Goal: Task Accomplishment & Management: Manage account settings

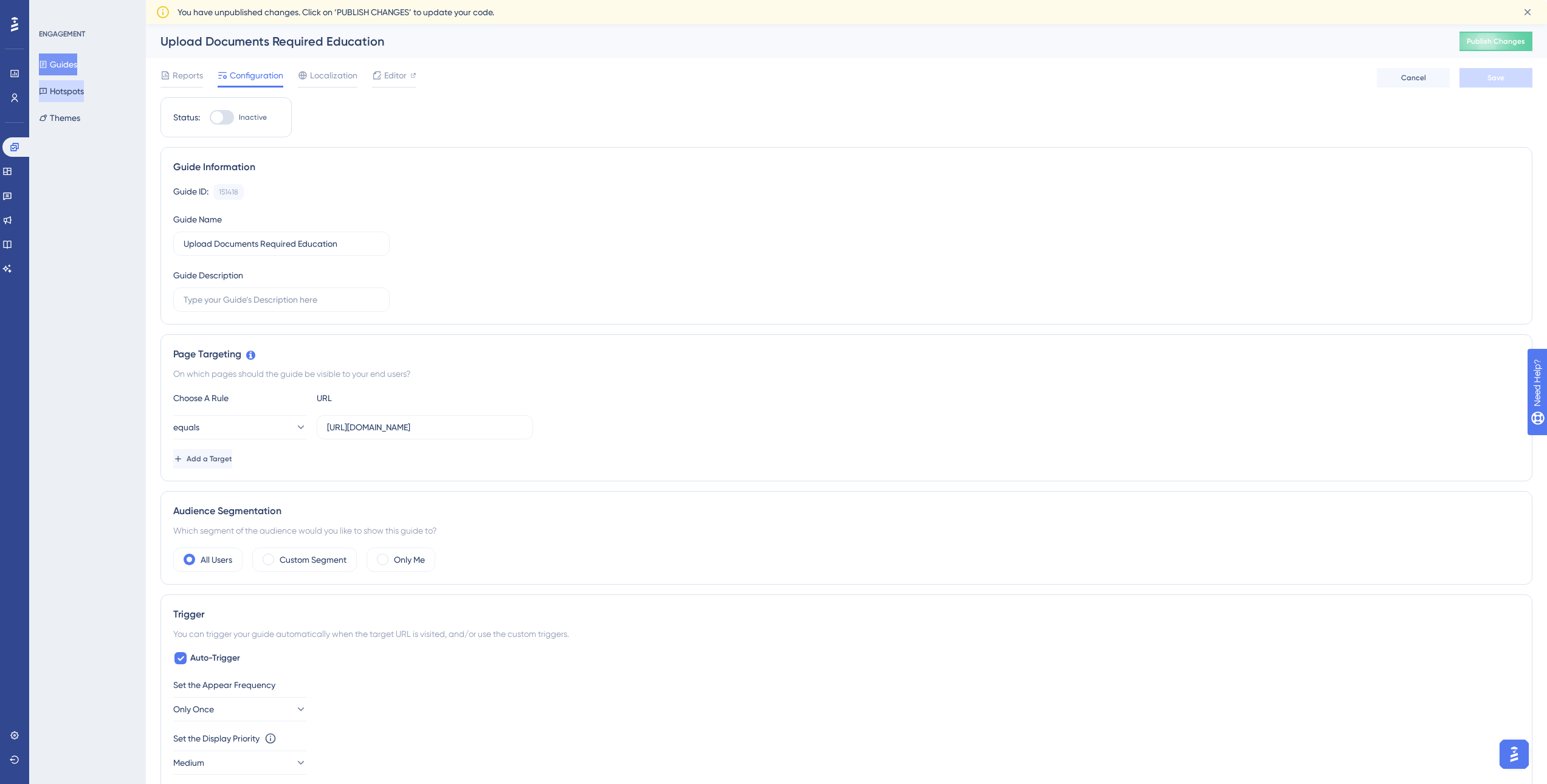
click at [84, 87] on button "Hotspots" at bounding box center [62, 91] width 45 height 22
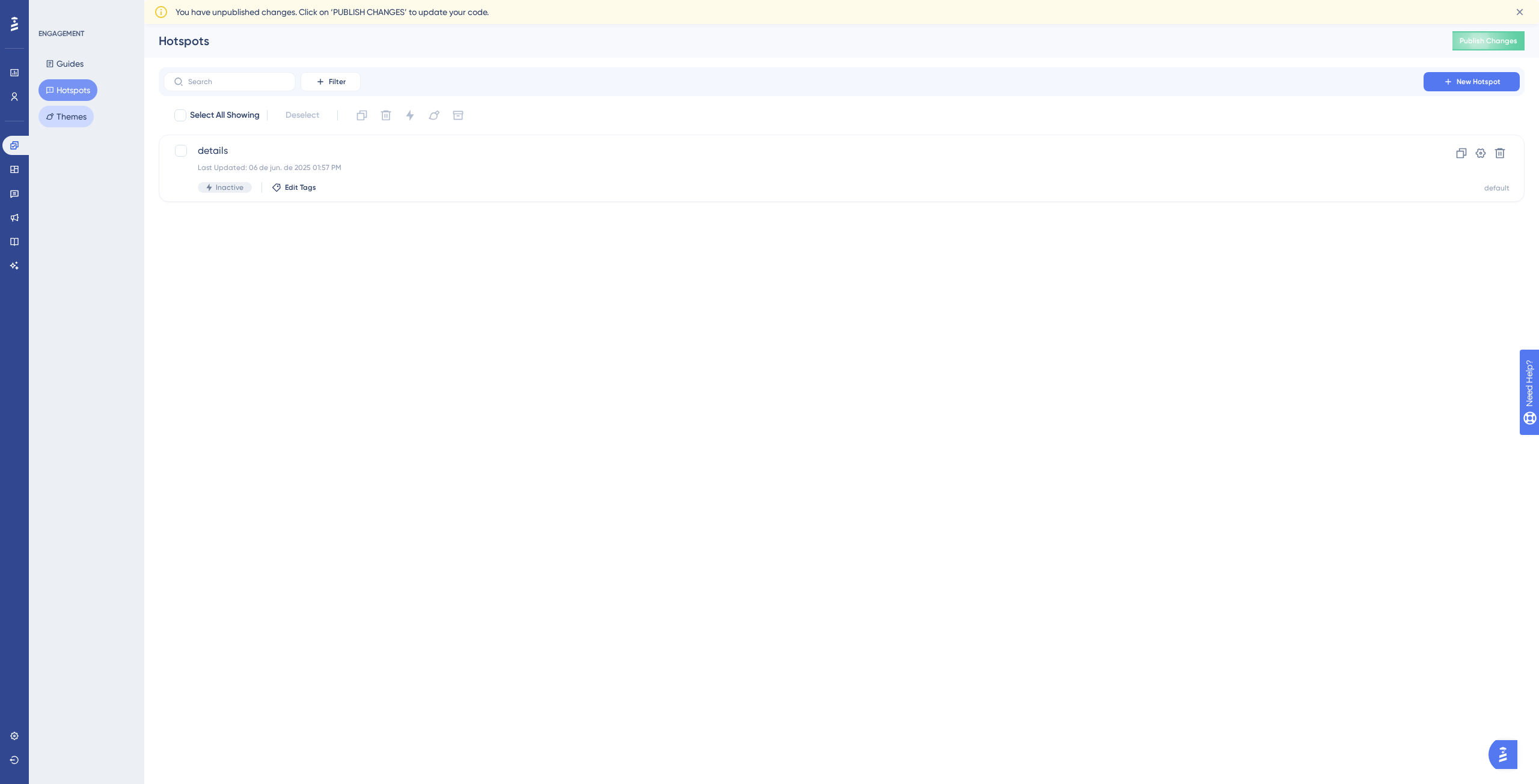
click at [62, 114] on button "Themes" at bounding box center [66, 117] width 56 height 22
click at [93, 90] on button "Hotspots" at bounding box center [68, 90] width 59 height 22
click at [78, 62] on button "Guides" at bounding box center [65, 63] width 53 height 22
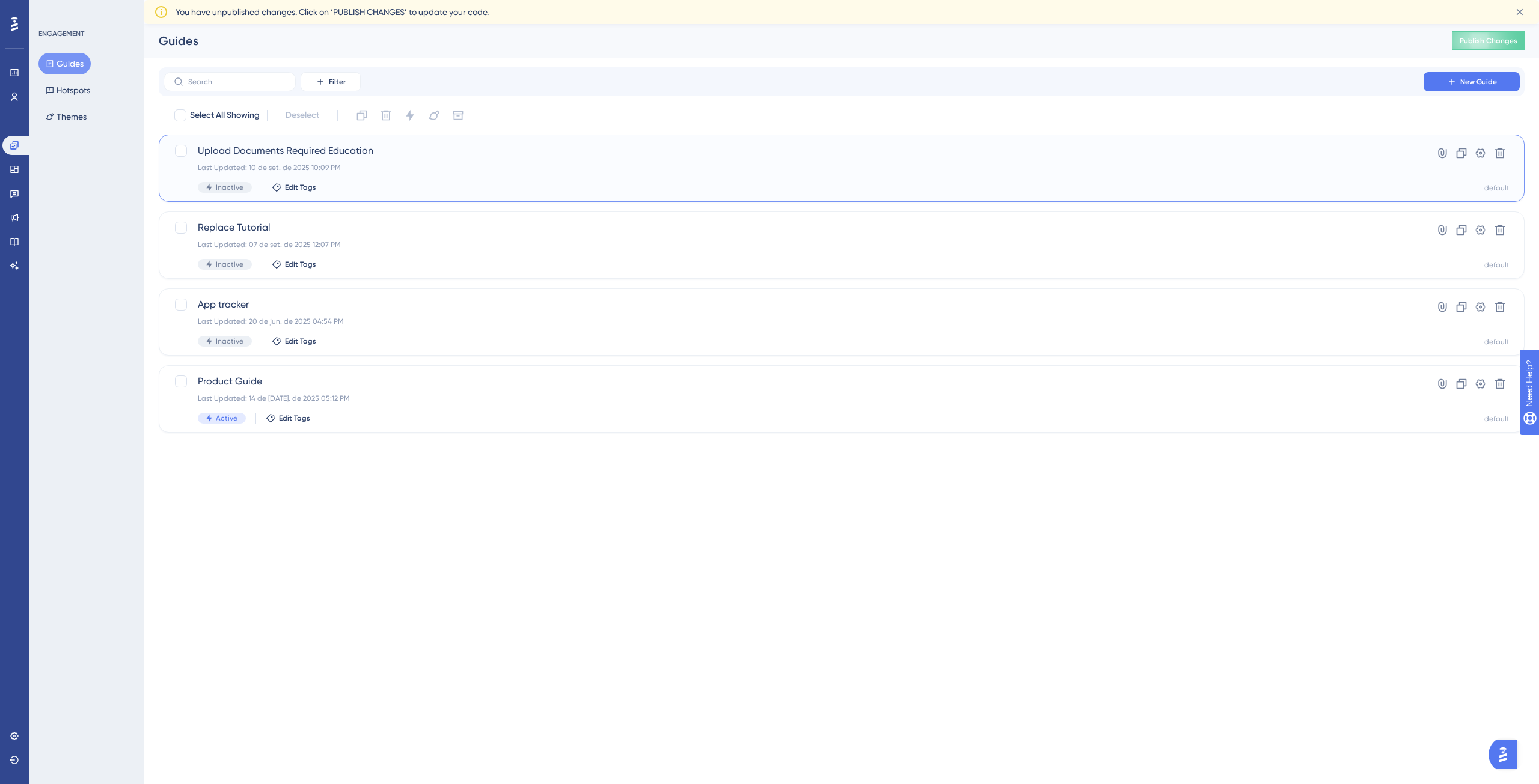
click at [420, 168] on div "Last Updated: 10 de set. de 2025 10:09 PM" at bounding box center [793, 168] width 1191 height 9
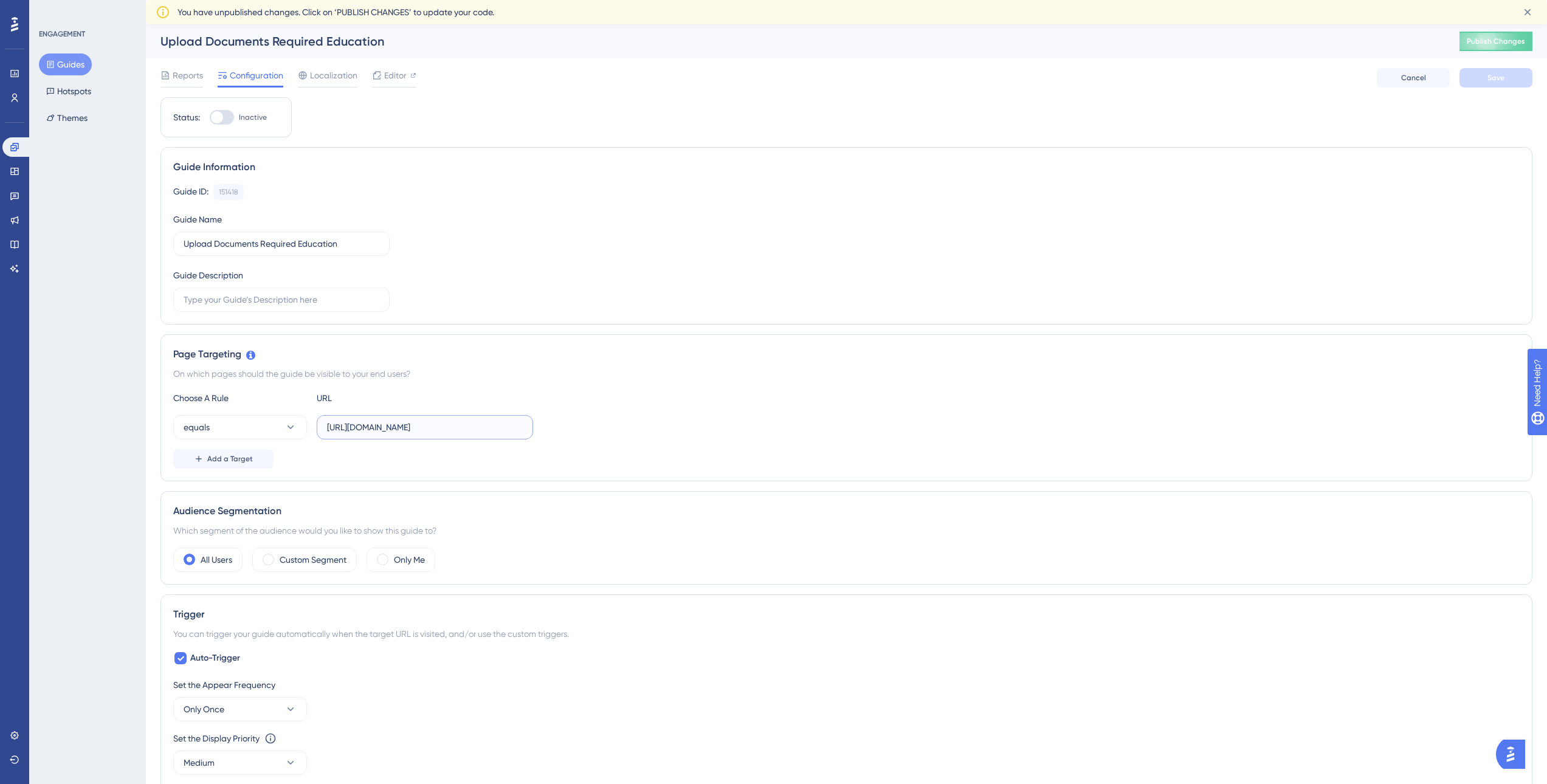
drag, startPoint x: 500, startPoint y: 433, endPoint x: 327, endPoint y: 429, distance: 173.0
click at [327, 429] on input "https://app.capec.io/deal-details-form" at bounding box center [425, 426] width 196 height 13
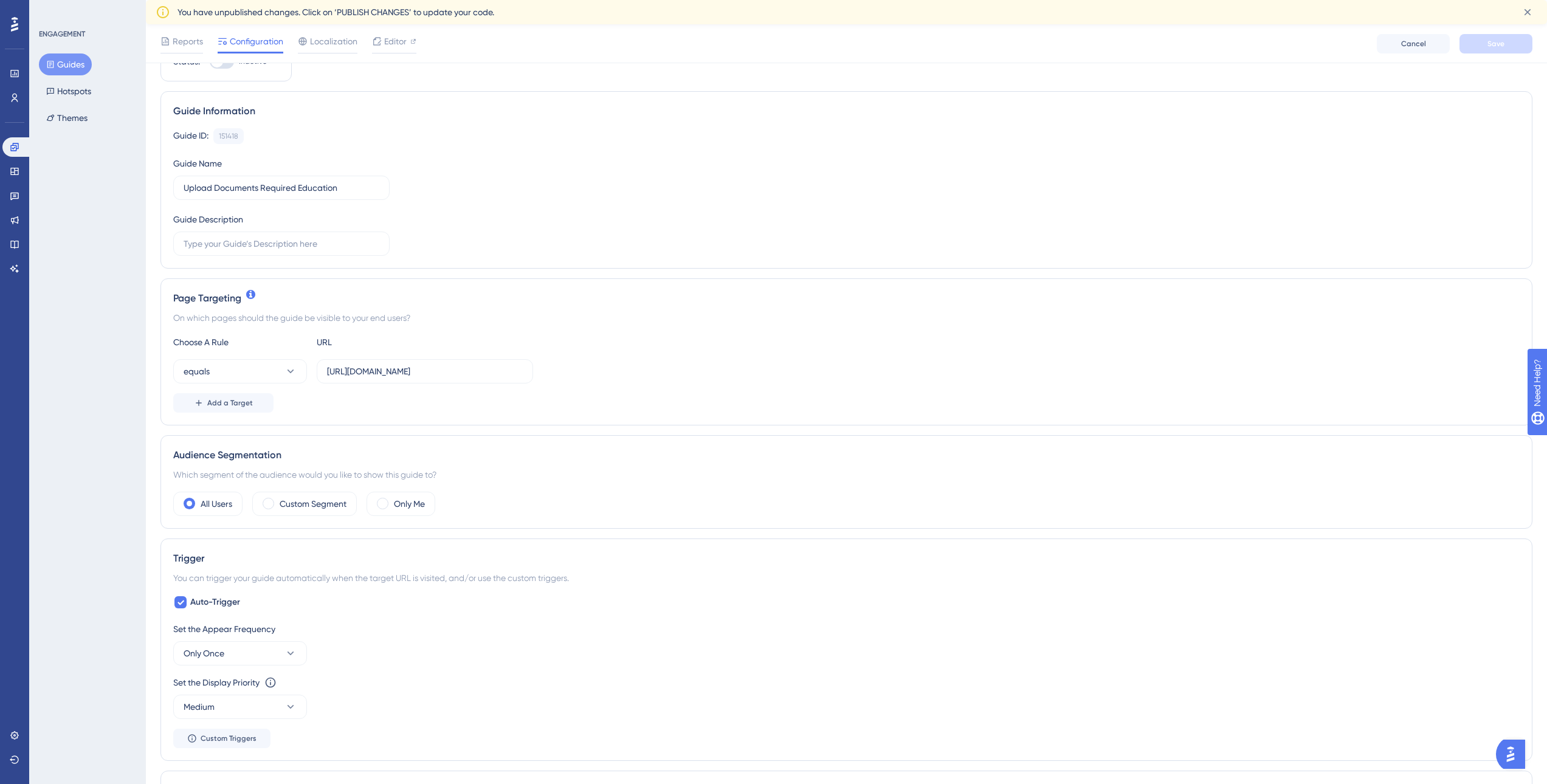
scroll to position [122, 0]
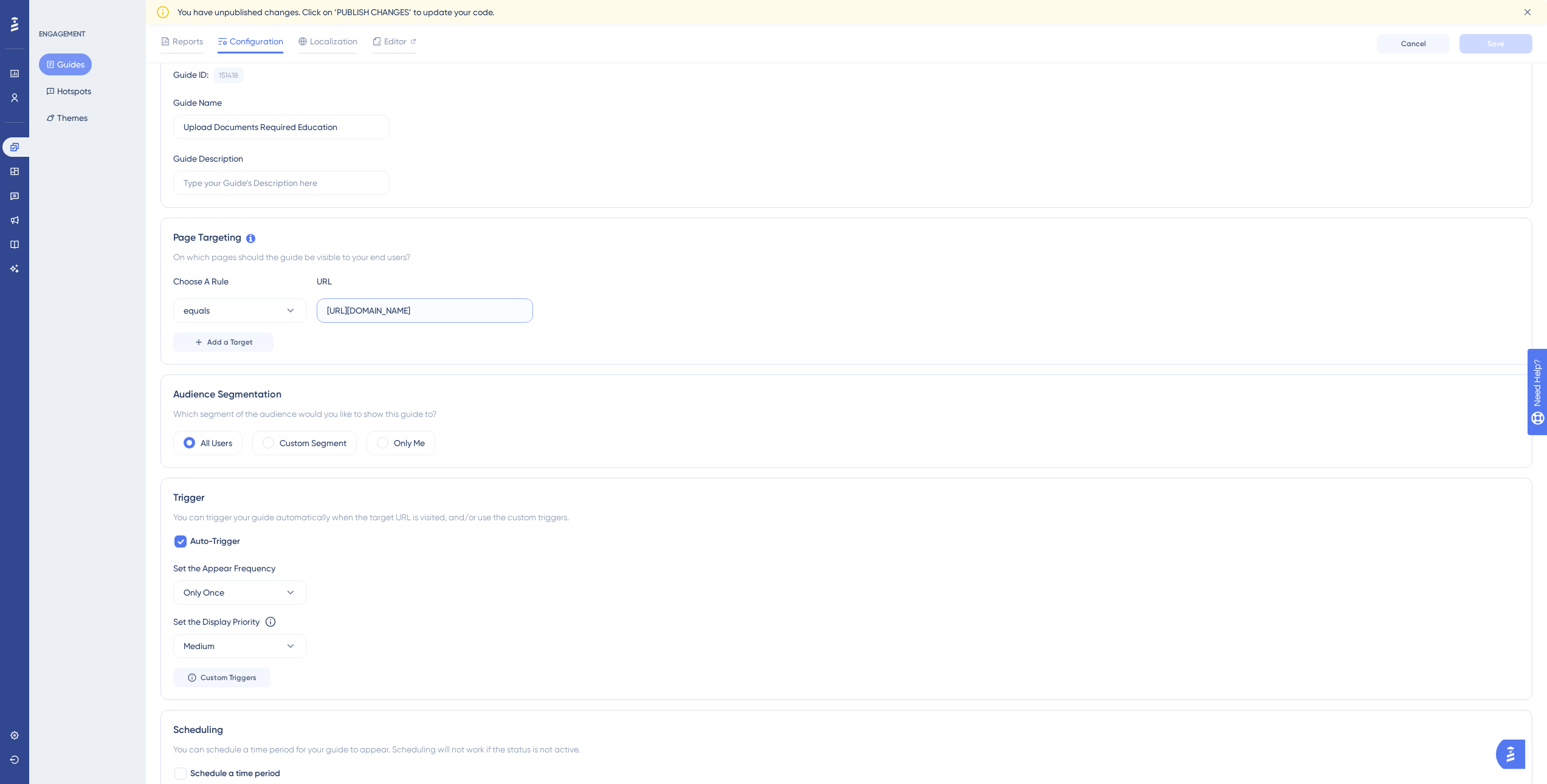
drag, startPoint x: 500, startPoint y: 315, endPoint x: 416, endPoint y: 316, distance: 84.0
click at [416, 316] on input "https://app.capec.io/deal-details-form" at bounding box center [425, 310] width 196 height 13
click at [238, 307] on button "equals" at bounding box center [240, 310] width 134 height 24
click at [249, 401] on div "contains contains" at bounding box center [240, 396] width 98 height 24
click at [1483, 47] on button "Save" at bounding box center [1495, 44] width 73 height 20
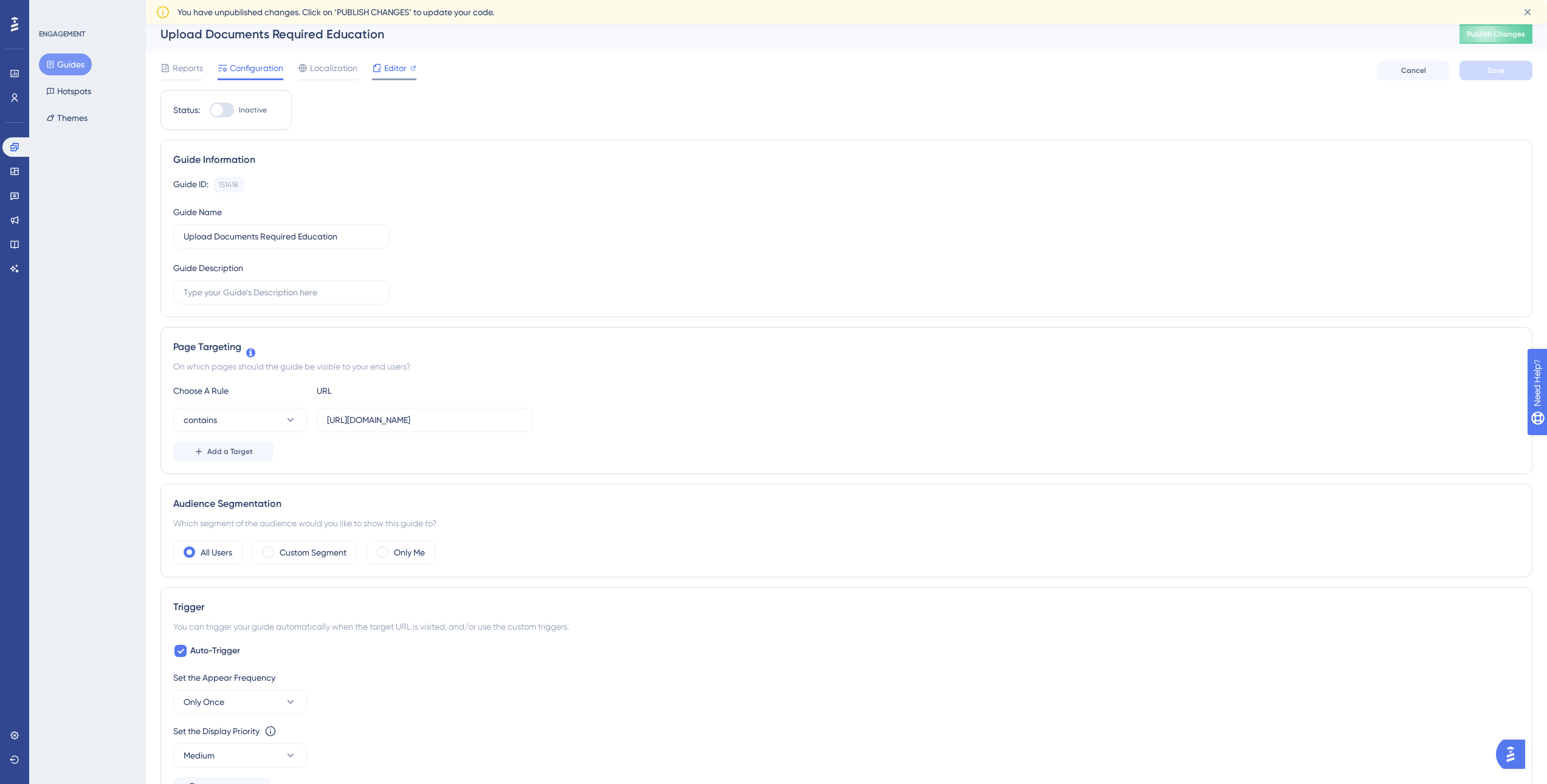
scroll to position [0, 0]
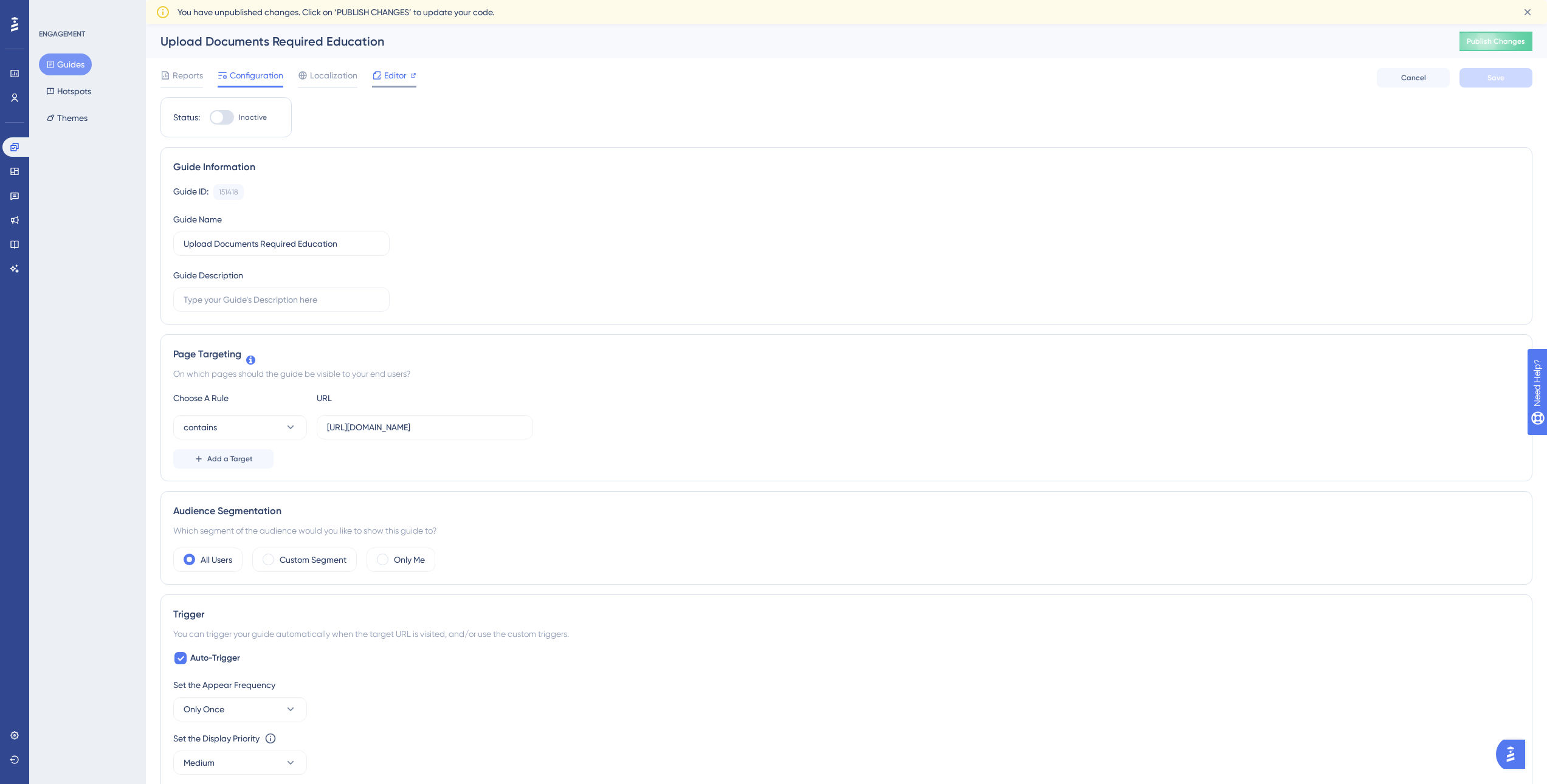
click at [401, 77] on span "Editor" at bounding box center [395, 75] width 23 height 15
